Goal: Find specific page/section: Find specific page/section

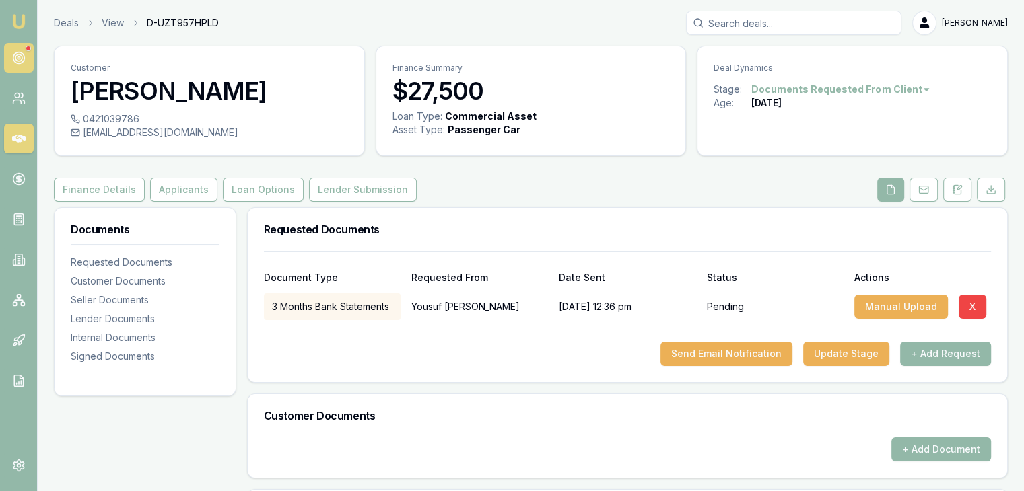
click at [19, 65] on link at bounding box center [19, 58] width 30 height 30
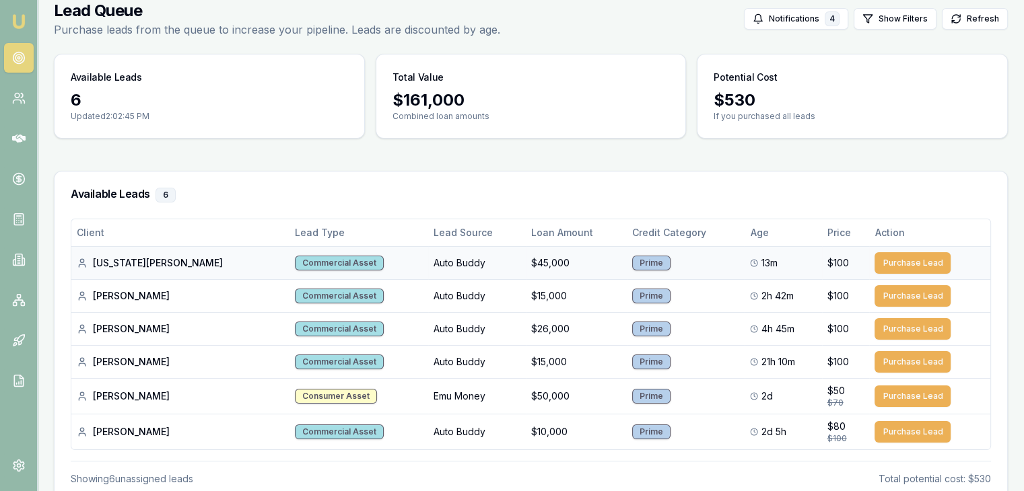
scroll to position [63, 0]
click at [428, 270] on td "Auto Buddy" at bounding box center [477, 262] width 98 height 33
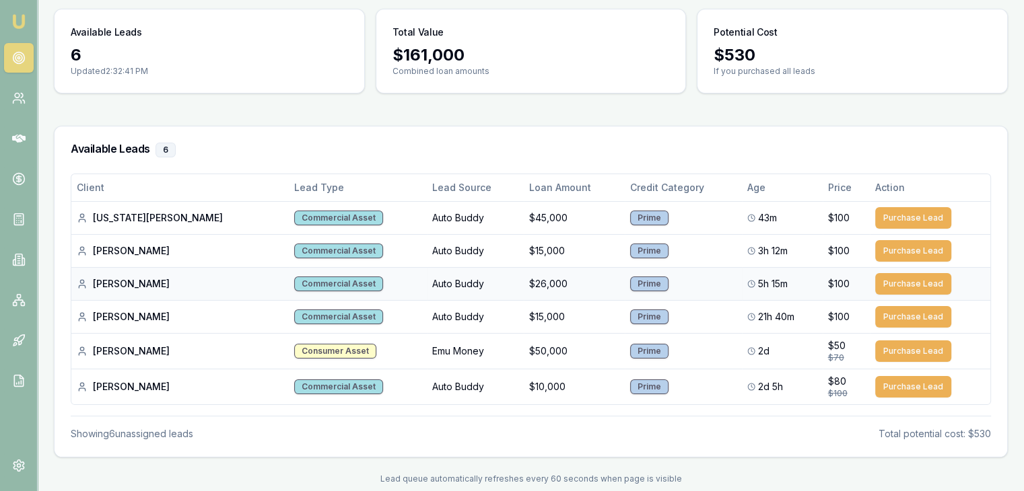
scroll to position [125, 0]
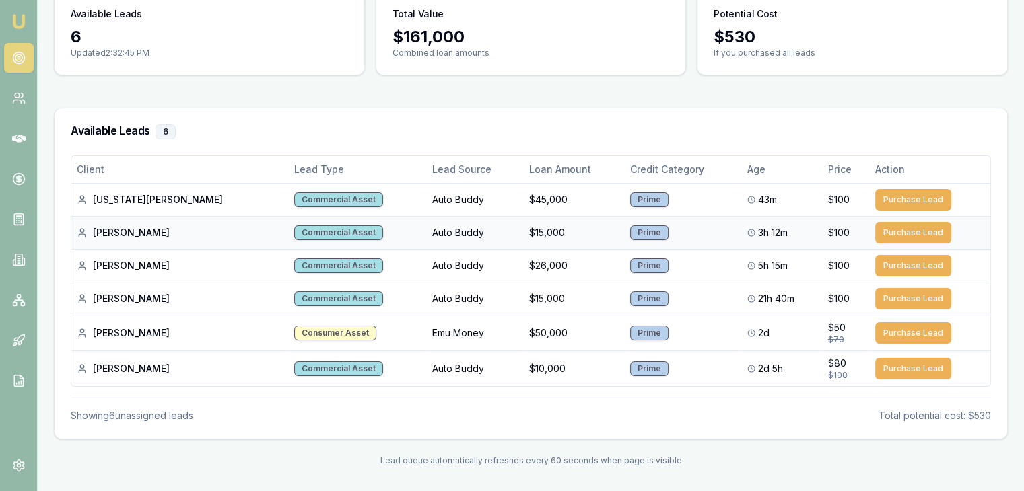
click at [289, 240] on td "Commercial Asset" at bounding box center [358, 232] width 138 height 33
click at [137, 271] on td "[PERSON_NAME]" at bounding box center [179, 265] width 217 height 33
click at [108, 232] on div "[PERSON_NAME]" at bounding box center [180, 232] width 207 height 13
click at [828, 335] on div "$70" at bounding box center [846, 340] width 37 height 11
click at [456, 329] on td "Emu Money" at bounding box center [475, 333] width 97 height 36
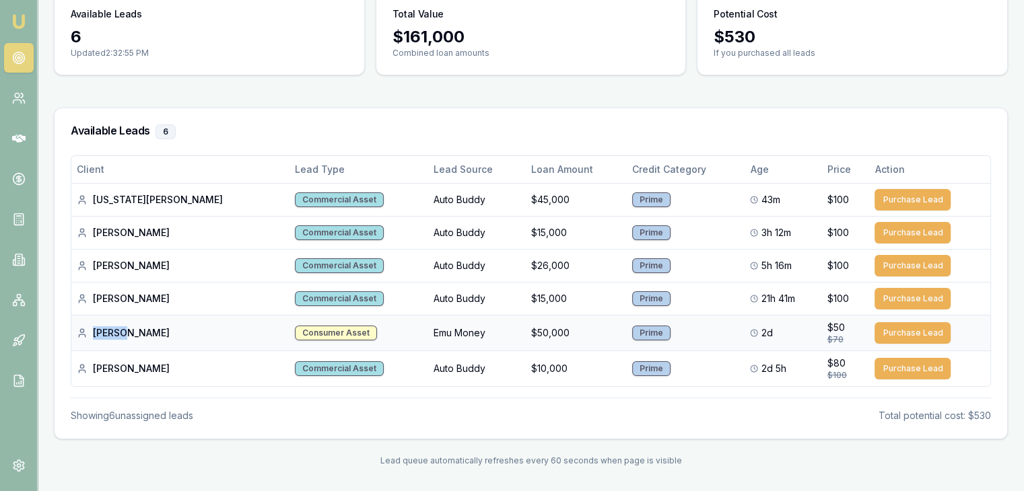
drag, startPoint x: 94, startPoint y: 331, endPoint x: 125, endPoint y: 331, distance: 30.3
click at [125, 331] on div "[PERSON_NAME]" at bounding box center [180, 332] width 207 height 13
copy div "Muatez"
click at [351, 125] on div "Available Leads 6" at bounding box center [531, 131] width 953 height 47
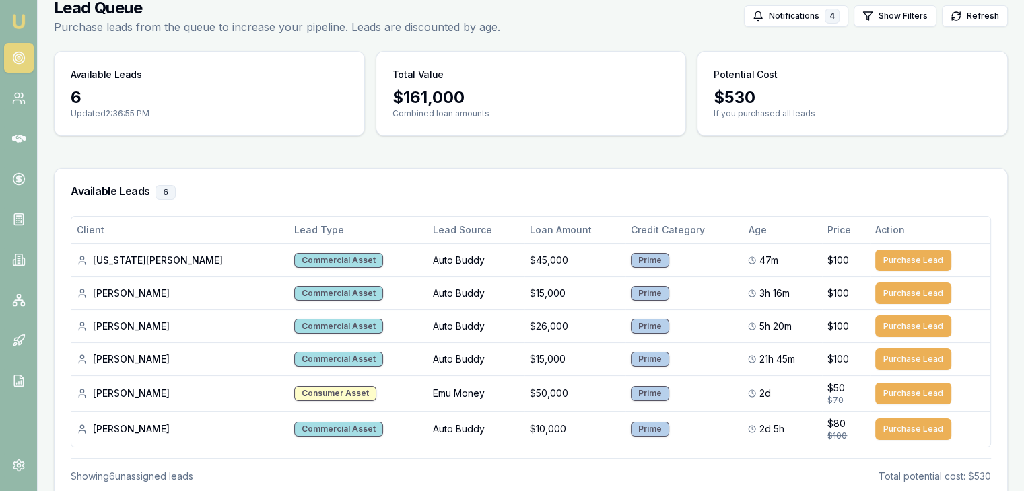
scroll to position [0, 0]
